Goal: Task Accomplishment & Management: Use online tool/utility

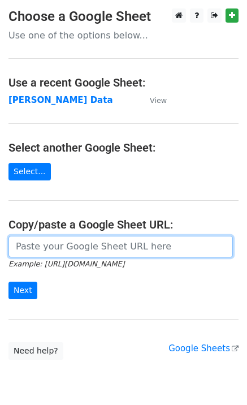
click at [46, 244] on input "url" at bounding box center [120, 246] width 225 height 21
paste input "https://docs.google.com/spreadsheets/d/1Ken92x-fsdBwPq8425uLzeon7QAVa5789UdLiBg…"
type input "https://docs.google.com/spreadsheets/d/1Ken92x-fsdBwPq8425uLzeon7QAVa5789UdLiBg…"
click at [8, 282] on input "Next" at bounding box center [22, 291] width 29 height 18
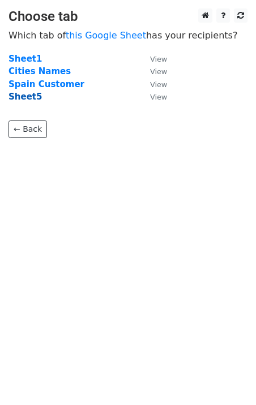
click at [24, 98] on strong "Sheet5" at bounding box center [24, 97] width 33 height 10
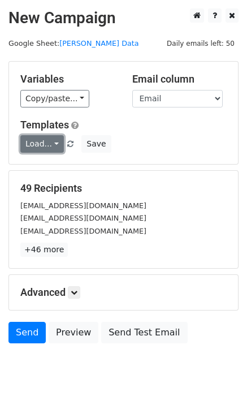
drag, startPoint x: 41, startPoint y: 141, endPoint x: 44, endPoint y: 150, distance: 9.5
click at [41, 143] on link "Load..." at bounding box center [42, 144] width 44 height 18
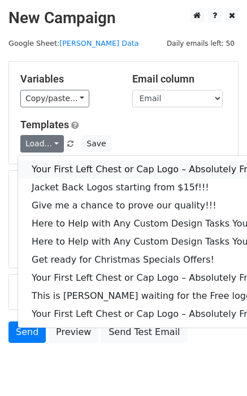
click at [44, 162] on link "Your First Left Chest or Cap Logo – Absolutely Free" at bounding box center [153, 170] width 270 height 18
